Goal: Task Accomplishment & Management: Use online tool/utility

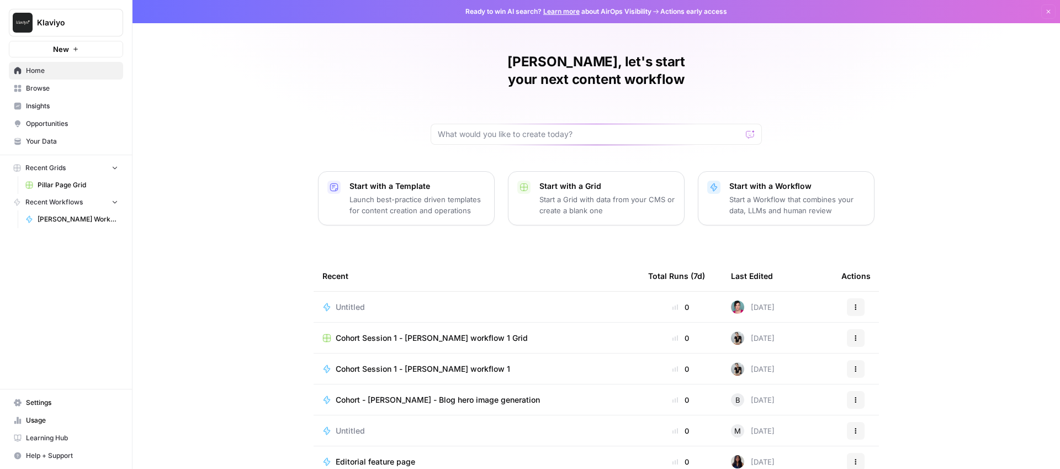
click at [1048, 9] on icon "button" at bounding box center [1048, 11] width 7 height 7
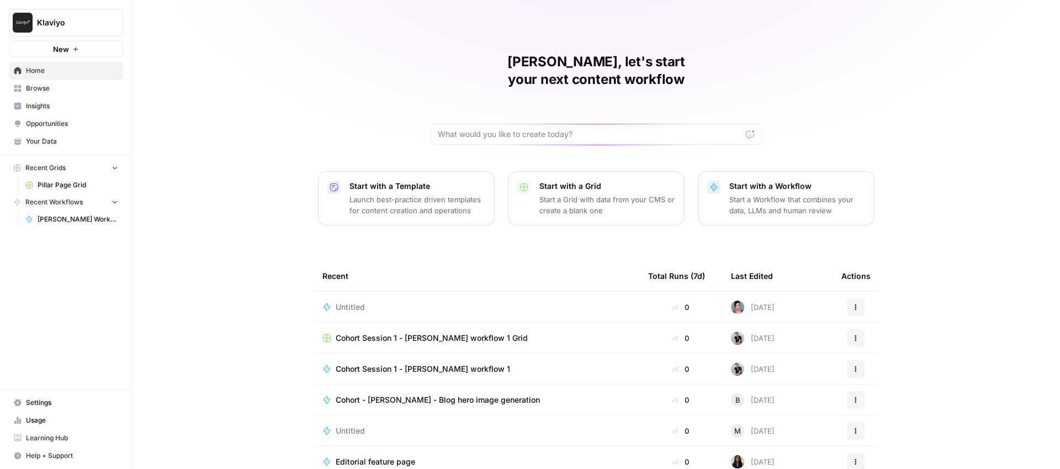
scroll to position [39, 0]
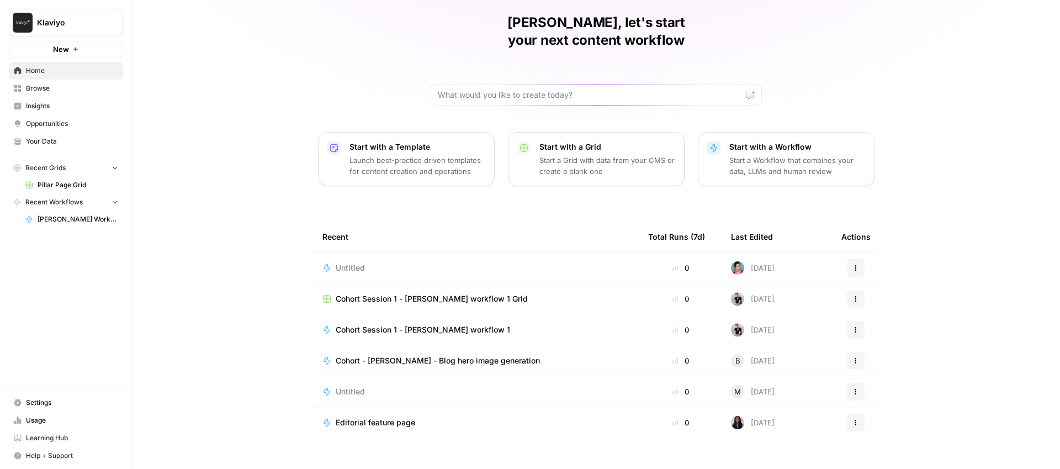
click at [49, 439] on span "Learning Hub" at bounding box center [72, 438] width 92 height 10
click at [41, 89] on span "Browse" at bounding box center [72, 88] width 92 height 10
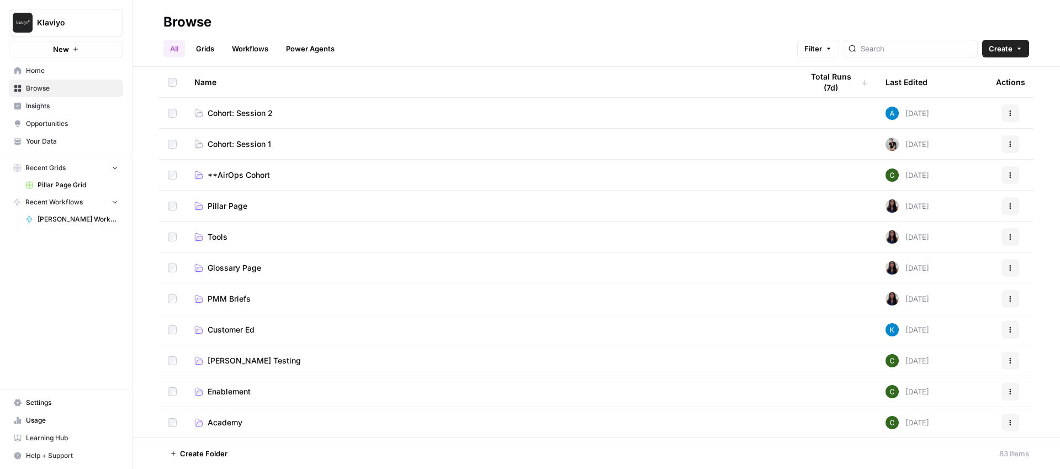
click at [243, 143] on span "Cohort: Session 1" at bounding box center [239, 144] width 63 height 11
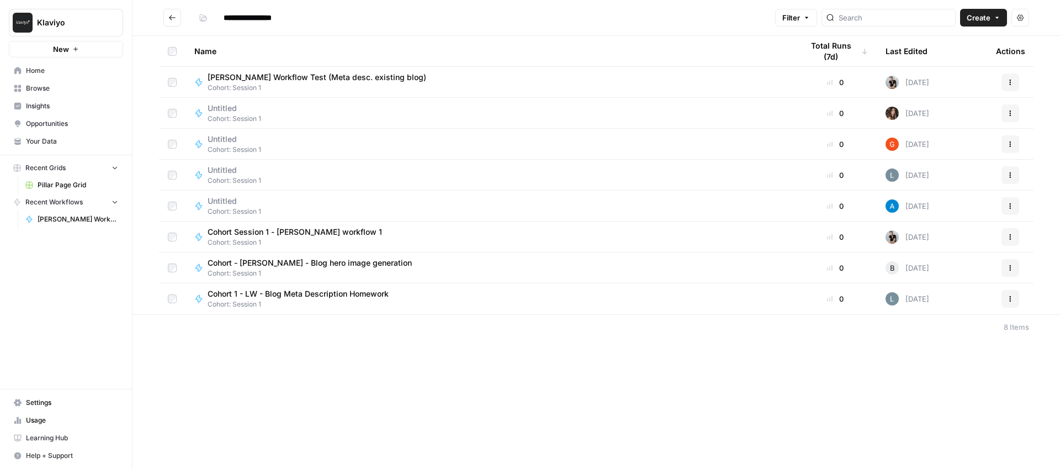
click at [1016, 82] on button "Actions" at bounding box center [1010, 82] width 18 height 18
click at [924, 111] on span "Edit in Studio" at bounding box center [961, 108] width 88 height 11
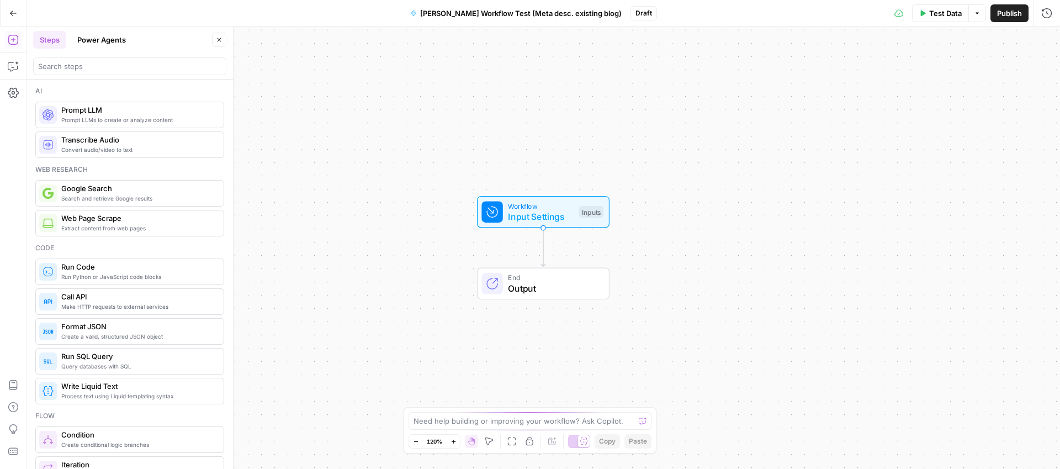
click at [437, 16] on span "[PERSON_NAME] Workflow Test (Meta desc. existing blog)" at bounding box center [520, 13] width 201 height 11
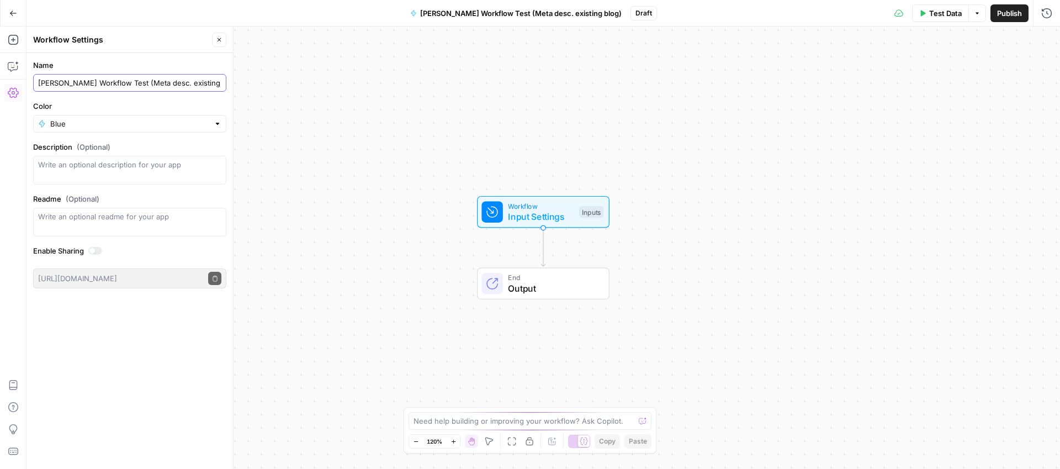
click at [38, 84] on input "[PERSON_NAME] Workflow Test (Meta desc. existing blog)" at bounding box center [129, 82] width 183 height 11
type input "Cohort - [PERSON_NAME] Workflow Test (Meta desc. existing blog)"
click at [13, 13] on icon "button" at bounding box center [13, 12] width 7 height 5
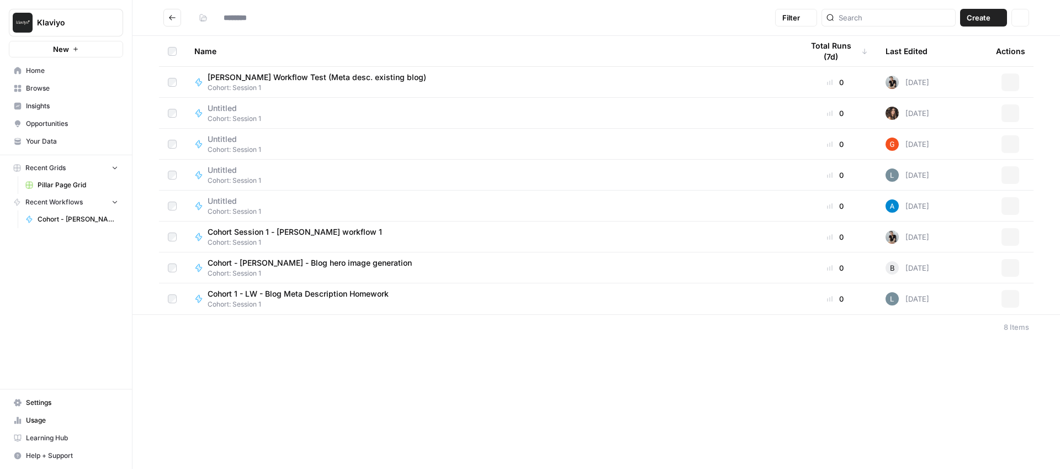
type input "**********"
click at [302, 78] on span "Cohort - [PERSON_NAME] Workflow Test (Meta desc. existing blog)" at bounding box center [333, 77] width 251 height 11
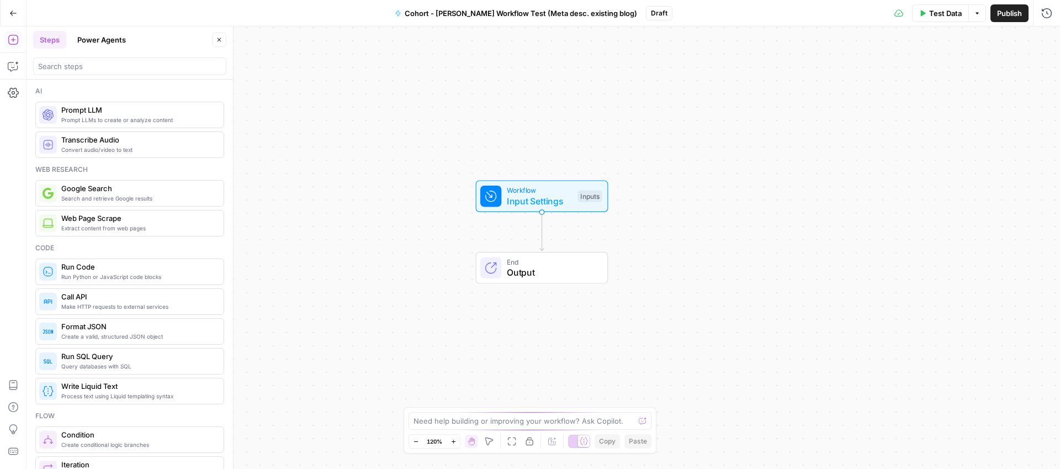
scroll to position [1, 0]
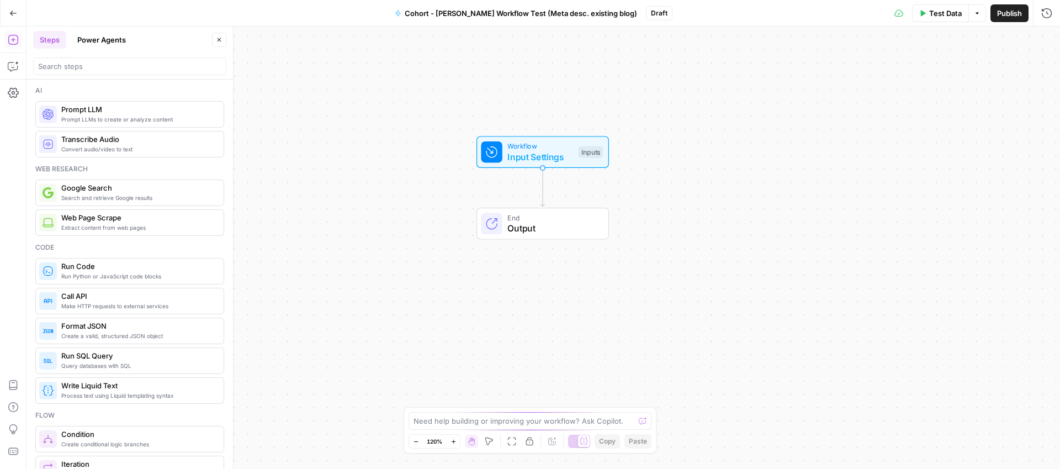
click at [550, 150] on span "Input Settings" at bounding box center [540, 156] width 66 height 13
click at [939, 169] on span "Add Field" at bounding box center [936, 167] width 32 height 11
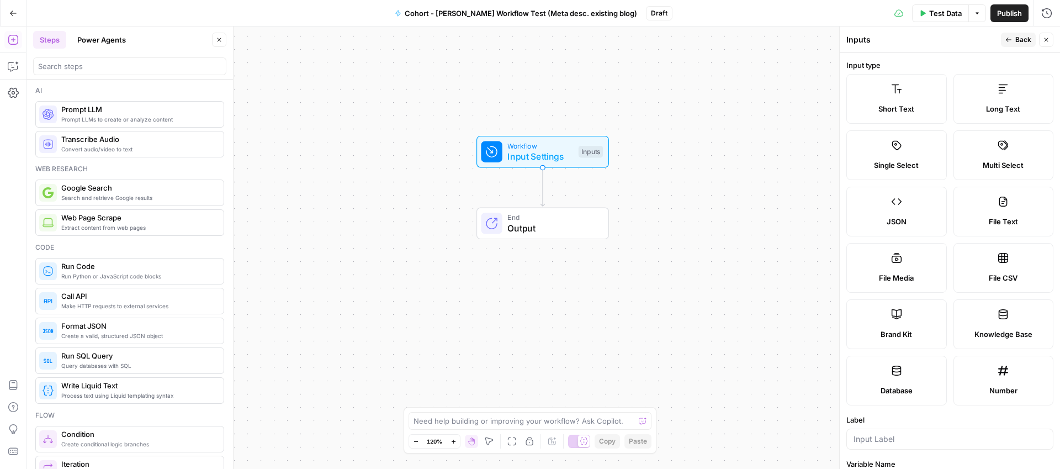
click at [863, 104] on div "Short Text" at bounding box center [897, 108] width 82 height 11
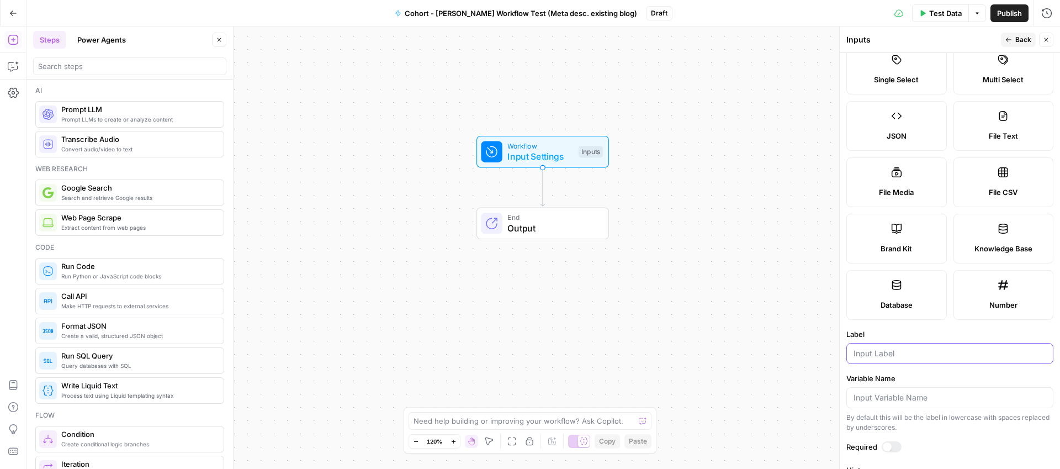
click at [879, 357] on input "Label" at bounding box center [949, 353] width 193 height 11
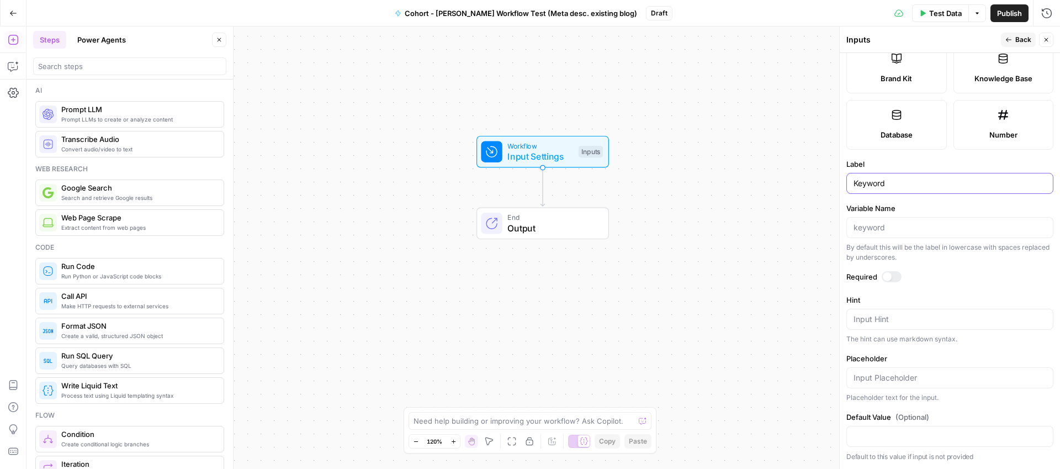
scroll to position [0, 0]
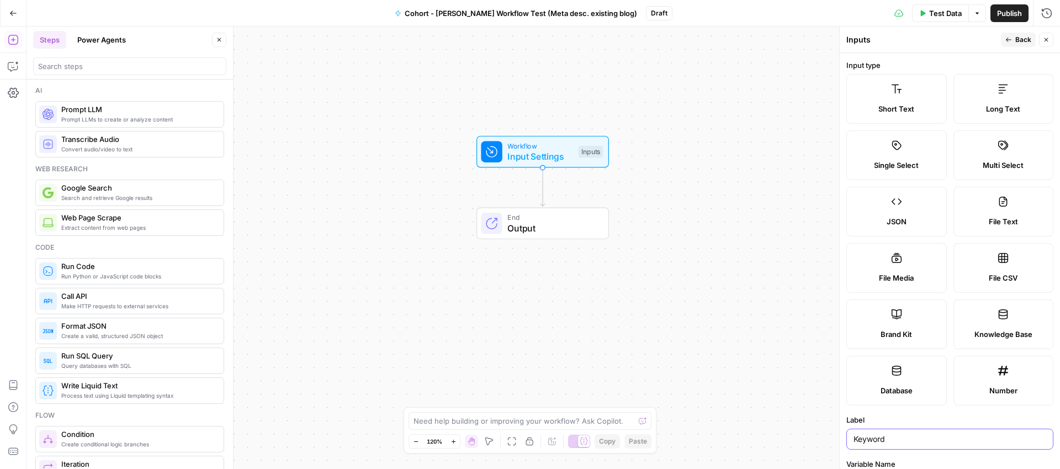
type input "Keyword"
click at [1017, 40] on span "Back" at bounding box center [1023, 40] width 16 height 10
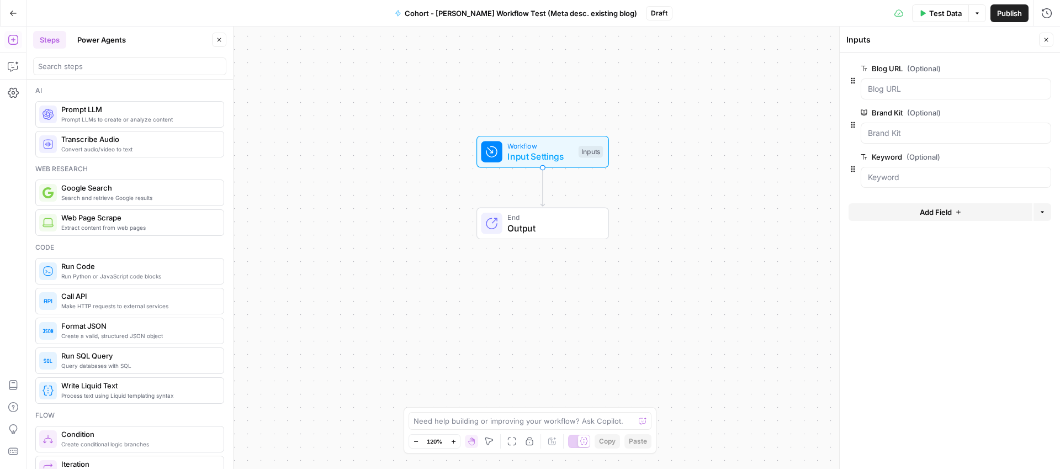
click at [543, 230] on span "Output" at bounding box center [552, 227] width 90 height 13
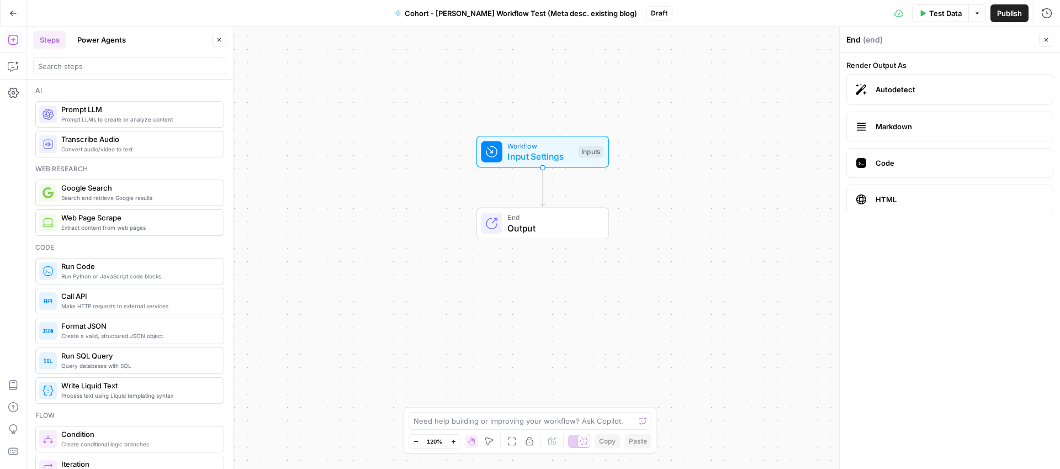
click at [878, 195] on span "HTML" at bounding box center [959, 199] width 168 height 11
click at [540, 140] on span "Workflow" at bounding box center [540, 145] width 66 height 10
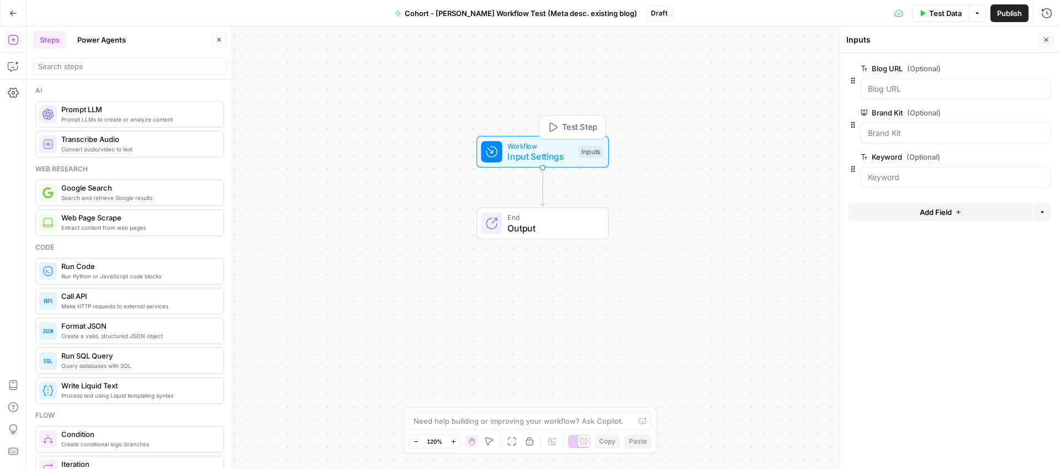
click at [535, 151] on span "Input Settings" at bounding box center [540, 156] width 66 height 13
click at [546, 157] on span "Input Settings" at bounding box center [540, 156] width 66 height 13
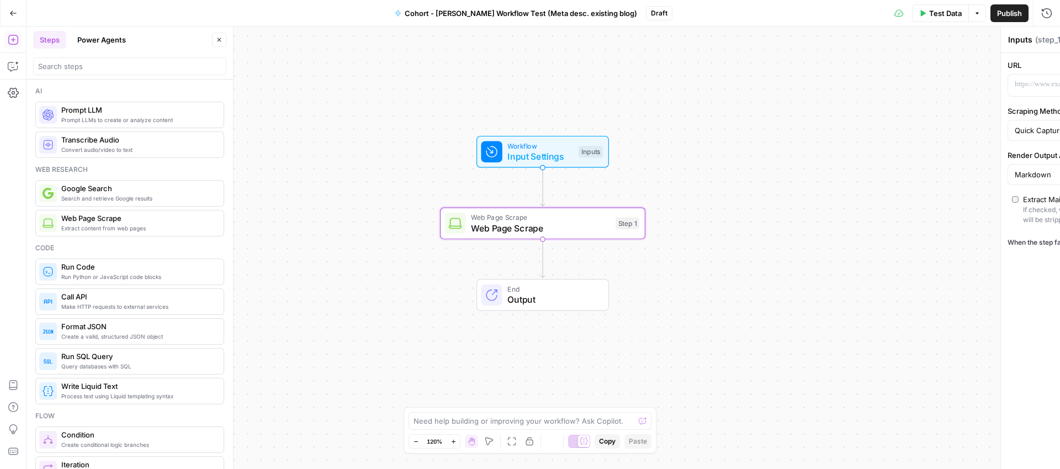
type textarea "Web Page Scrape"
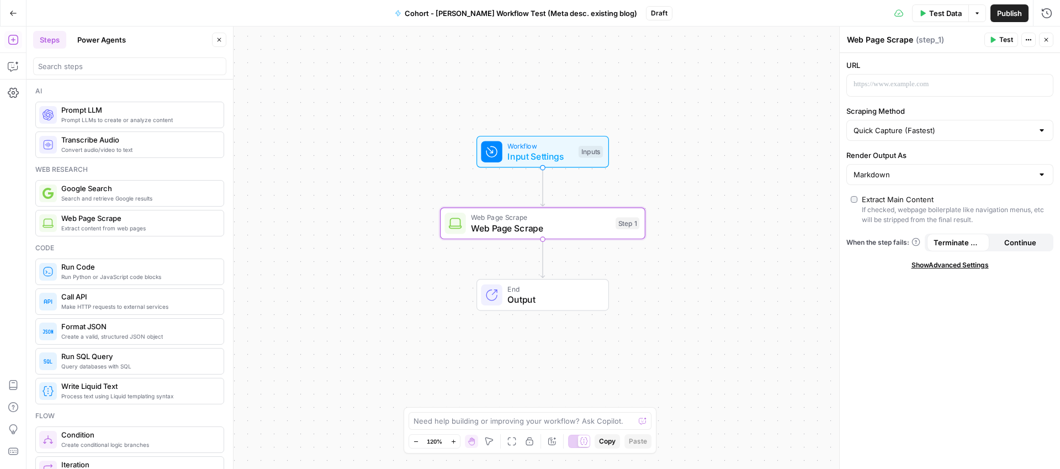
drag, startPoint x: 98, startPoint y: 226, endPoint x: 874, endPoint y: 39, distance: 798.0
